Goal: Information Seeking & Learning: Learn about a topic

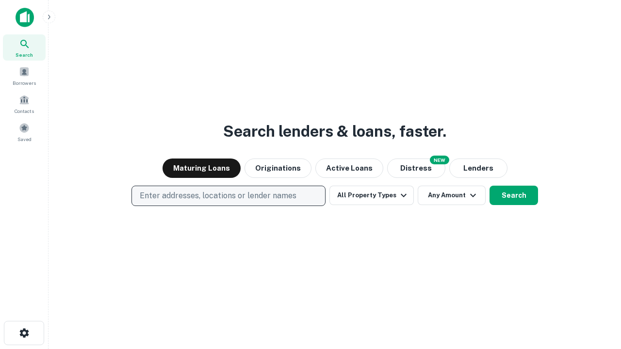
click at [228, 196] on p "Enter addresses, locations or lender names" at bounding box center [218, 196] width 157 height 12
type input "**********"
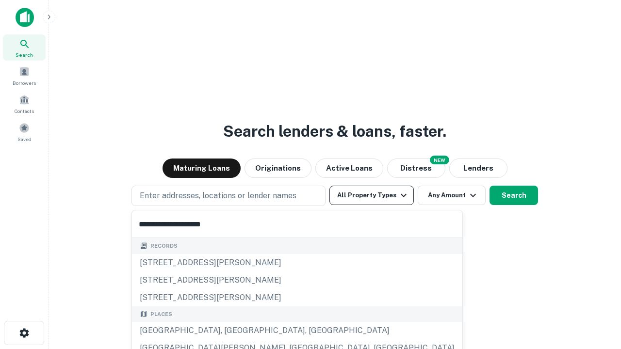
click at [232, 331] on div "[GEOGRAPHIC_DATA], [GEOGRAPHIC_DATA], [GEOGRAPHIC_DATA]" at bounding box center [297, 330] width 330 height 17
click at [371, 195] on button "All Property Types" at bounding box center [371, 195] width 84 height 19
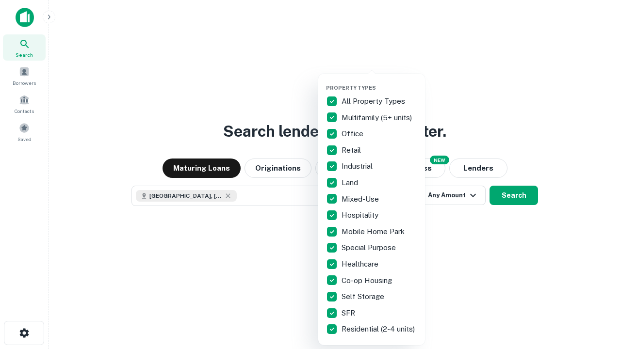
click at [379, 81] on button "button" at bounding box center [379, 81] width 107 height 0
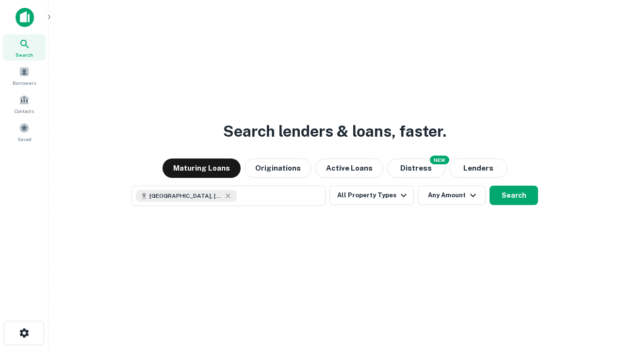
scroll to position [16, 0]
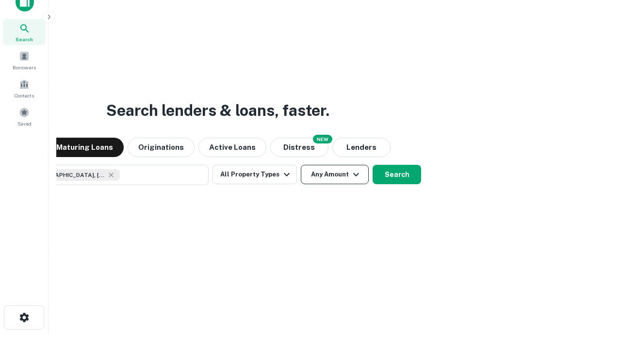
click at [301, 165] on button "Any Amount" at bounding box center [335, 174] width 68 height 19
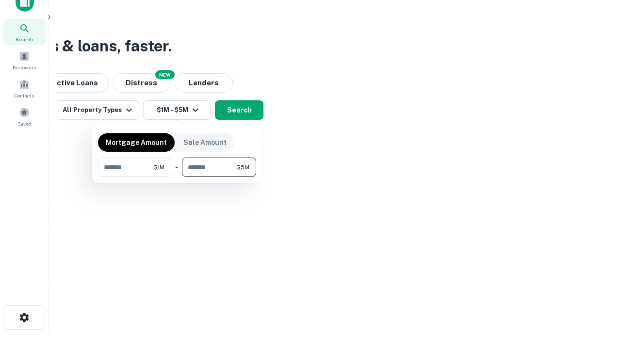
type input "*******"
click at [177, 177] on button "button" at bounding box center [177, 177] width 158 height 0
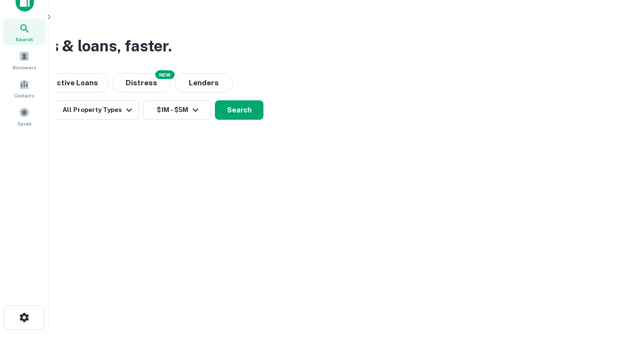
scroll to position [16, 0]
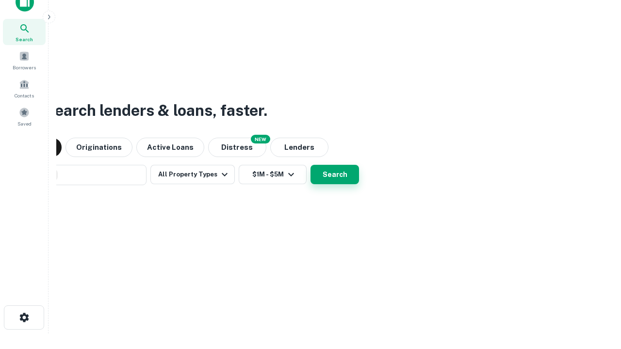
click at [310, 165] on button "Search" at bounding box center [334, 174] width 48 height 19
